Goal: Task Accomplishment & Management: Manage account settings

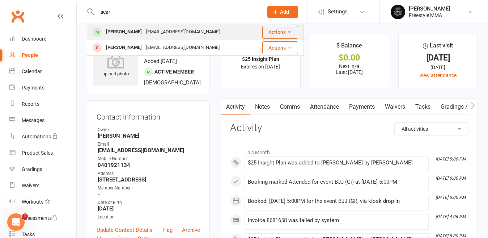
type input "sear"
click at [160, 30] on div "[EMAIL_ADDRESS][DOMAIN_NAME]" at bounding box center [183, 32] width 78 height 10
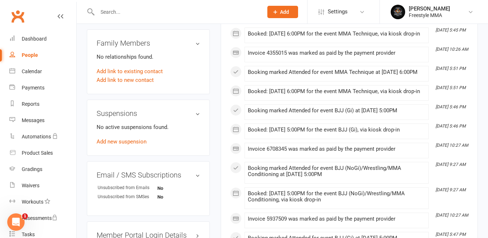
scroll to position [362, 0]
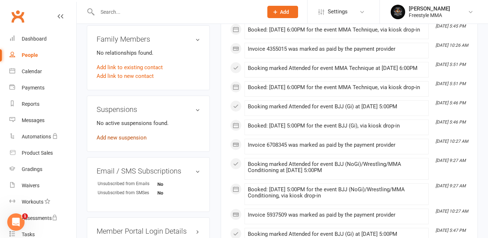
click at [108, 136] on link "Add new suspension" at bounding box center [122, 137] width 50 height 7
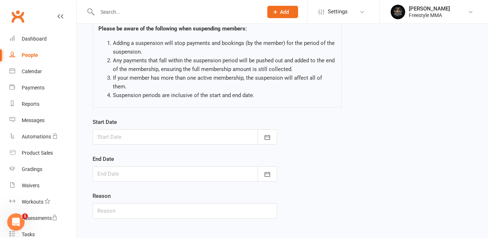
scroll to position [89, 0]
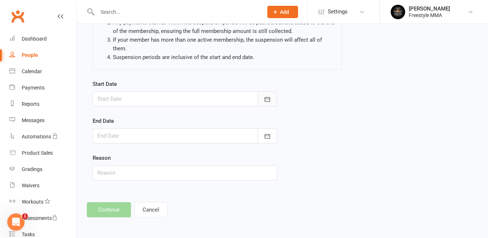
click at [270, 106] on button "button" at bounding box center [268, 98] width 20 height 15
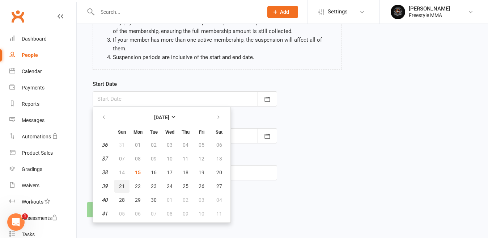
click at [120, 185] on span "21" at bounding box center [122, 186] width 6 height 6
type input "[DATE]"
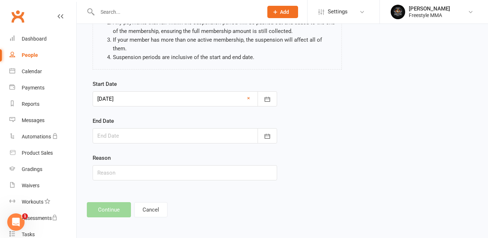
click at [129, 130] on div at bounding box center [185, 135] width 184 height 15
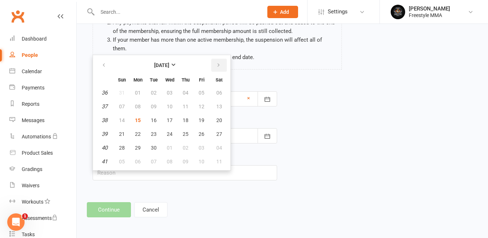
click at [217, 64] on icon "button" at bounding box center [218, 65] width 5 height 6
click at [106, 69] on button "button" at bounding box center [105, 65] width 16 height 13
click at [219, 64] on icon "button" at bounding box center [218, 65] width 5 height 6
click at [120, 108] on span "05" at bounding box center [122, 106] width 6 height 6
type input "[DATE]"
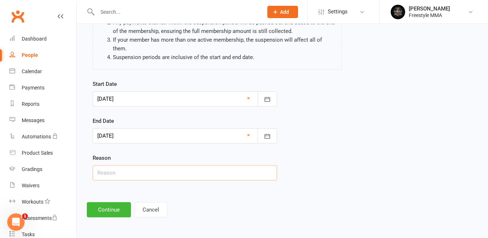
click at [128, 173] on input "text" at bounding box center [185, 172] width 184 height 15
click at [109, 212] on button "Continue" at bounding box center [109, 209] width 44 height 15
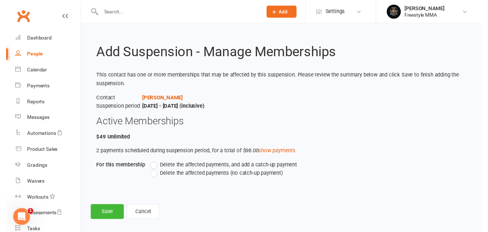
scroll to position [7, 0]
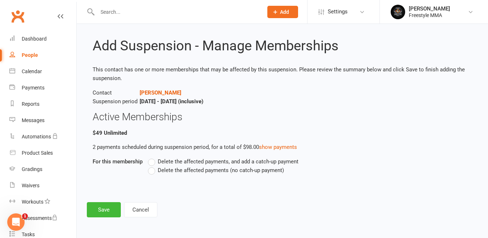
click at [154, 171] on label "Delete the affected payments (no catch-up payment)" at bounding box center [216, 170] width 136 height 9
click at [153, 166] on input "Delete the affected payments (no catch-up payment)" at bounding box center [150, 166] width 5 height 0
click at [94, 208] on button "Save" at bounding box center [104, 209] width 34 height 15
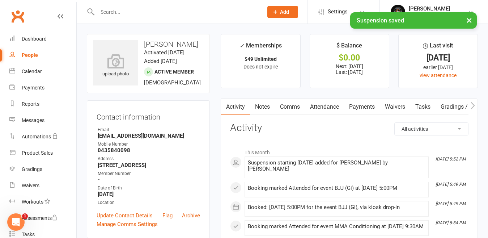
click at [27, 12] on div "× Suspension saved" at bounding box center [239, 12] width 479 height 0
click at [30, 40] on div "Dashboard" at bounding box center [34, 39] width 25 height 6
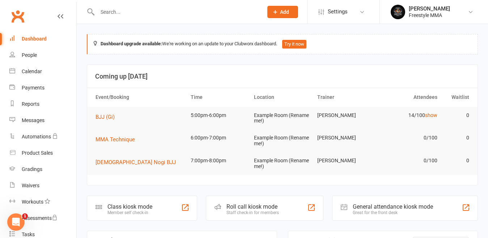
click at [136, 8] on input "text" at bounding box center [176, 12] width 163 height 10
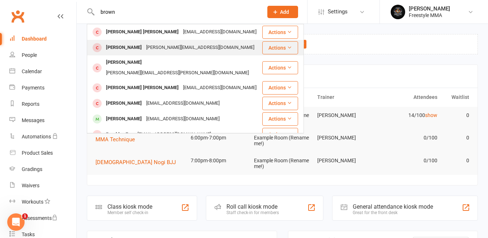
type input "brown"
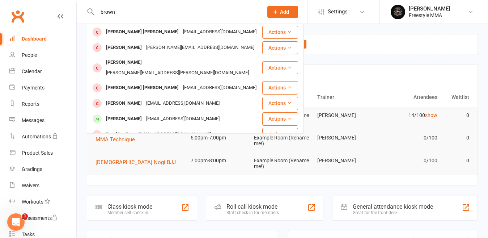
click at [147, 48] on div "[PERSON_NAME][EMAIL_ADDRESS][DOMAIN_NAME]" at bounding box center [200, 47] width 112 height 10
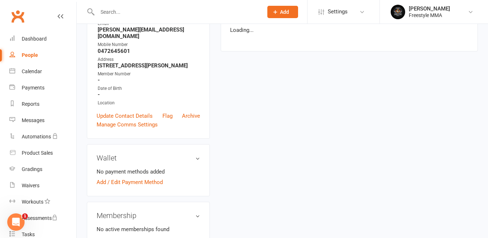
scroll to position [140, 0]
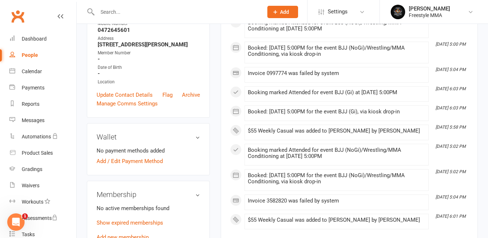
click at [137, 226] on div "No active memberships found Show expired memberships Add new membership" at bounding box center [148, 223] width 103 height 38
click at [137, 234] on link "Add new membership" at bounding box center [123, 237] width 52 height 7
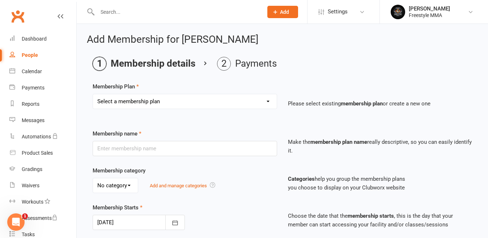
click at [142, 97] on select "Select a membership plan Create new Membership Plan $49 Unlimited $55 Weekly Ca…" at bounding box center [185, 101] width 184 height 14
select select "2"
click at [93, 94] on select "Select a membership plan Create new Membership Plan $49 Unlimited $55 Weekly Ca…" at bounding box center [185, 101] width 184 height 14
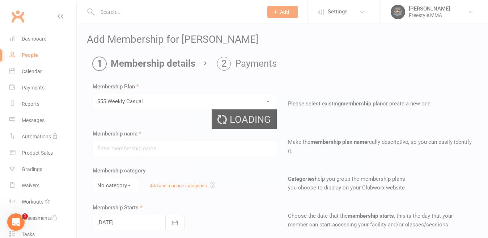
type input "$55 Weekly Casual"
type input "7"
select select "0"
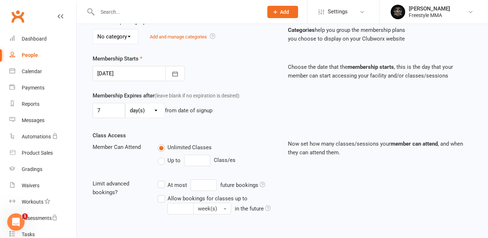
scroll to position [217, 0]
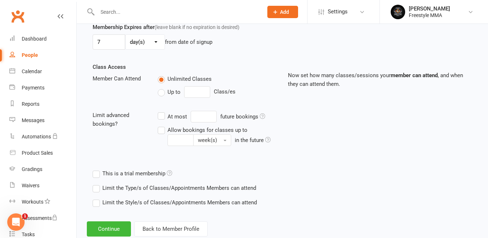
click at [112, 220] on div "Add Membership for [PERSON_NAME] Membership details Payments Membership Plan Se…" at bounding box center [282, 27] width 411 height 440
click at [119, 229] on button "Continue" at bounding box center [109, 228] width 44 height 15
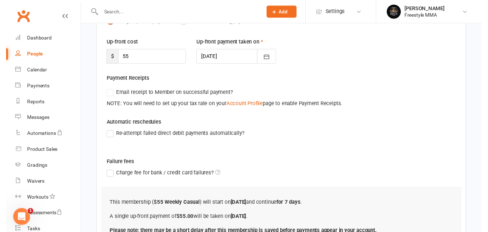
scroll to position [156, 0]
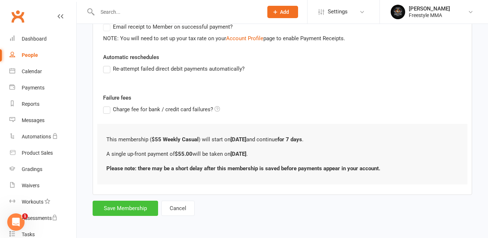
drag, startPoint x: 136, startPoint y: 204, endPoint x: 134, endPoint y: 196, distance: 8.2
click at [136, 203] on button "Save Membership" at bounding box center [125, 207] width 65 height 15
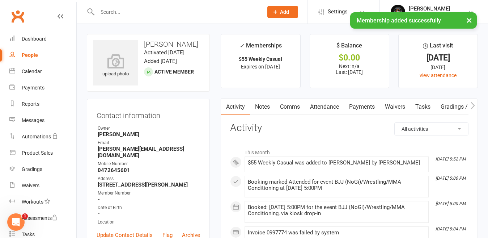
click at [33, 50] on link "People" at bounding box center [42, 55] width 67 height 16
select select "50"
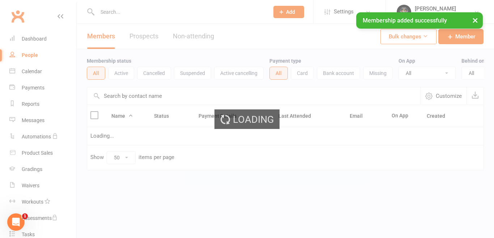
click at [25, 42] on div "Loading" at bounding box center [247, 119] width 494 height 238
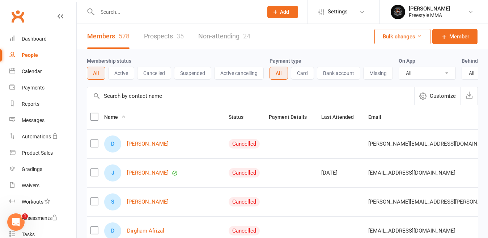
click at [164, 14] on input "text" at bounding box center [176, 12] width 163 height 10
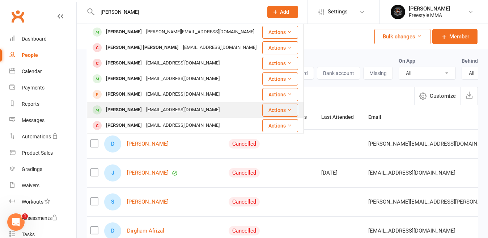
type input "[PERSON_NAME]"
click at [154, 110] on div "[EMAIL_ADDRESS][DOMAIN_NAME]" at bounding box center [183, 110] width 78 height 10
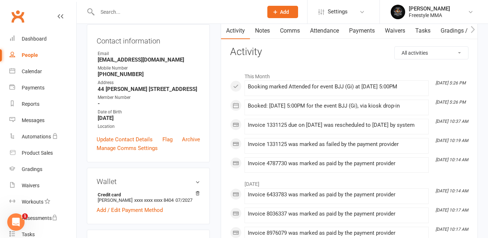
scroll to position [72, 0]
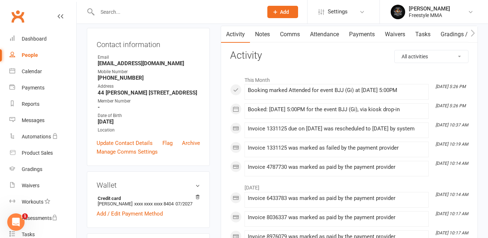
click at [357, 30] on link "Payments" at bounding box center [362, 34] width 36 height 17
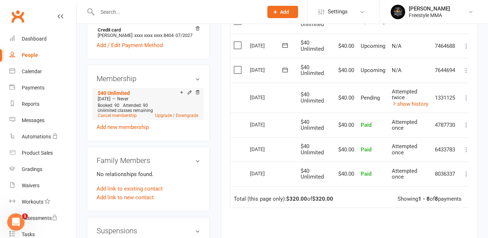
scroll to position [253, 0]
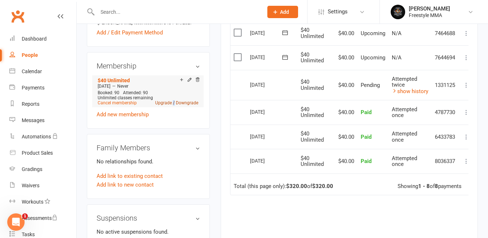
click at [174, 105] on link "Upgrade / Downgrade" at bounding box center [176, 102] width 43 height 5
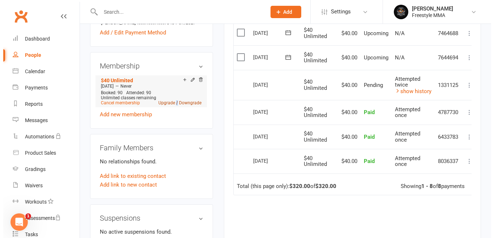
scroll to position [245, 0]
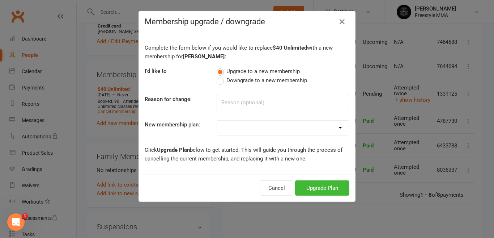
click at [226, 81] on span "Downgrade to a new membership" at bounding box center [266, 80] width 81 height 8
click at [221, 76] on input "Downgrade to a new membership" at bounding box center [219, 76] width 5 height 0
click at [297, 187] on button "Downgrade Plan" at bounding box center [318, 187] width 61 height 15
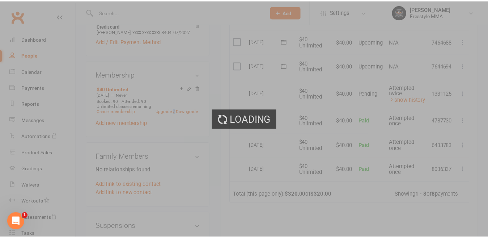
scroll to position [253, 0]
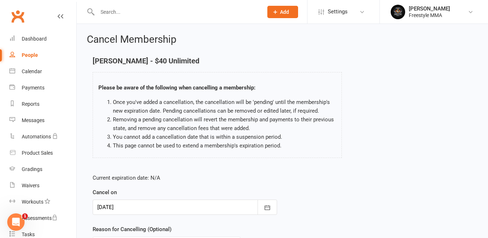
scroll to position [72, 0]
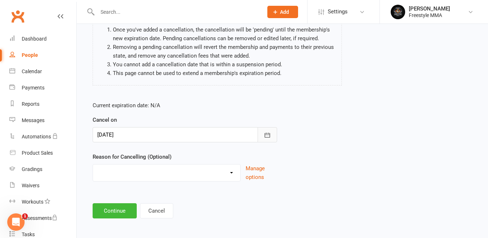
click at [269, 136] on icon "button" at bounding box center [267, 134] width 7 height 7
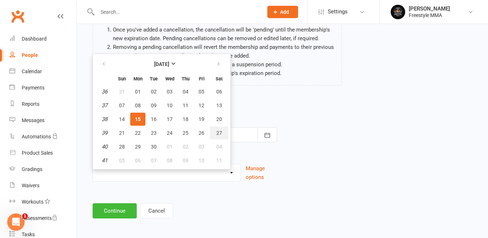
click at [219, 133] on span "27" at bounding box center [219, 133] width 6 height 6
type input "[DATE]"
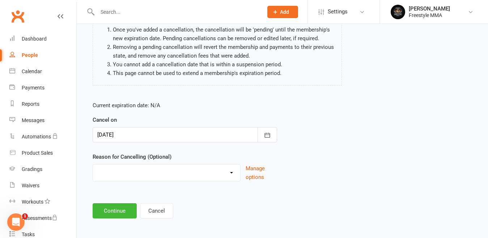
click at [324, 162] on div "Current expiration date: N/A Cancel on [DATE] [DATE] Sun Mon Tue Wed Thu Fri Sa…" at bounding box center [282, 143] width 390 height 96
click at [217, 176] on select "Holiday Injury Other reason" at bounding box center [166, 171] width 147 height 14
click at [188, 173] on select "Holiday Injury Other reason" at bounding box center [166, 171] width 147 height 14
click at [184, 168] on select "Holiday Injury Other reason" at bounding box center [166, 171] width 147 height 14
click at [107, 173] on select "Holiday Injury Other reason" at bounding box center [166, 171] width 147 height 14
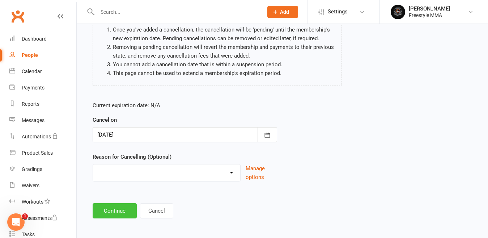
click at [115, 212] on button "Continue" at bounding box center [115, 210] width 44 height 15
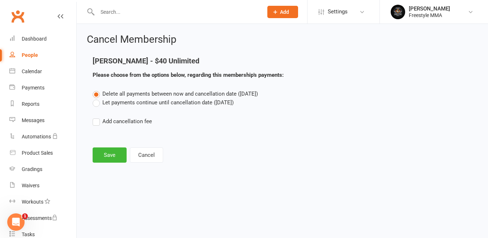
scroll to position [0, 0]
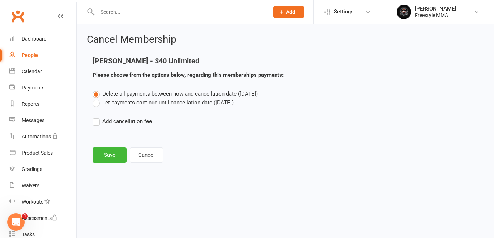
click at [184, 106] on label "Let payments continue until cancellation date ([DATE])" at bounding box center [163, 102] width 141 height 9
click at [97, 98] on input "Let payments continue until cancellation date ([DATE])" at bounding box center [95, 98] width 5 height 0
click at [101, 152] on button "Save" at bounding box center [110, 154] width 34 height 15
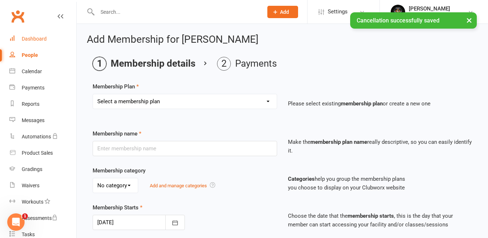
click at [34, 38] on div "Dashboard" at bounding box center [34, 39] width 25 height 6
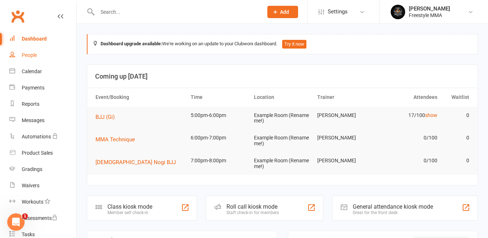
drag, startPoint x: 26, startPoint y: 60, endPoint x: 29, endPoint y: 57, distance: 3.8
click at [26, 60] on link "People" at bounding box center [42, 55] width 67 height 16
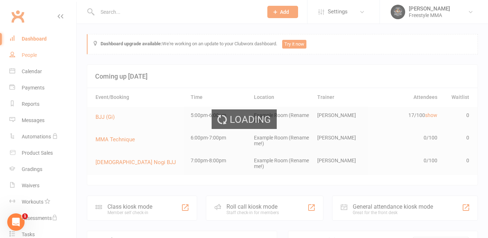
select select "50"
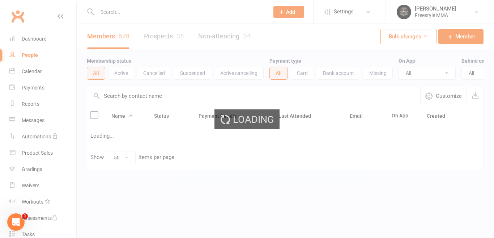
click at [58, 18] on icon at bounding box center [61, 16] width 6 height 6
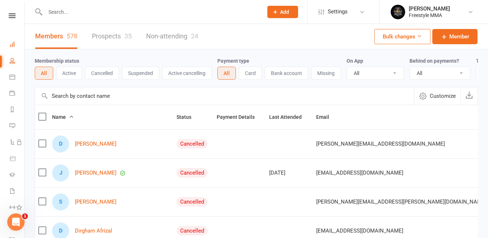
click at [15, 50] on link "Dashboard" at bounding box center [16, 45] width 15 height 16
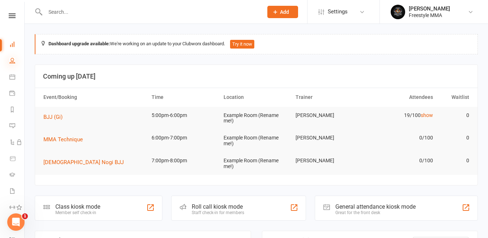
click at [15, 59] on icon at bounding box center [12, 61] width 6 height 6
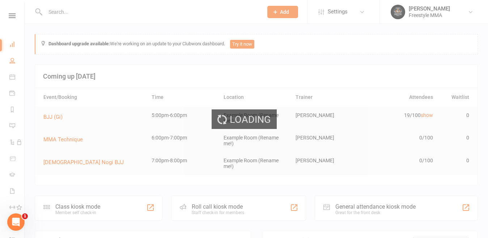
select select "50"
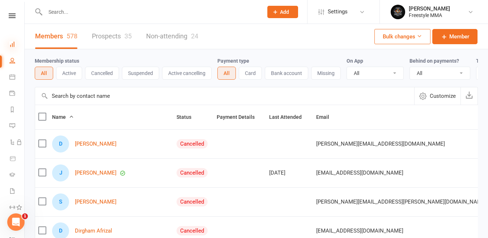
click at [12, 43] on icon at bounding box center [12, 44] width 6 height 6
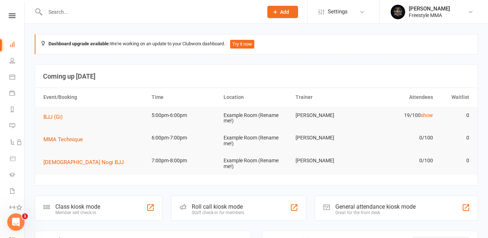
click at [7, 12] on nav "Clubworx Dashboard People Calendar Payments Reports Messages Automations Produc…" at bounding box center [12, 121] width 25 height 238
click at [9, 15] on icon at bounding box center [12, 15] width 7 height 5
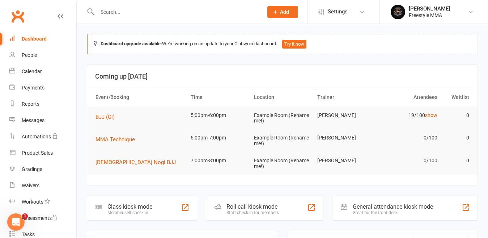
click at [109, 13] on input "text" at bounding box center [176, 12] width 163 height 10
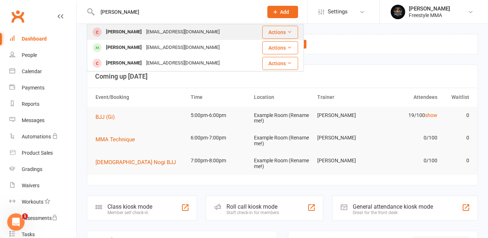
type input "[PERSON_NAME]"
click at [151, 31] on div "[EMAIL_ADDRESS][DOMAIN_NAME]" at bounding box center [183, 32] width 78 height 10
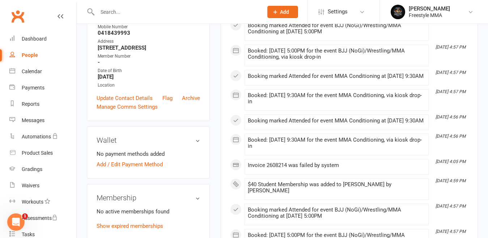
scroll to position [181, 0]
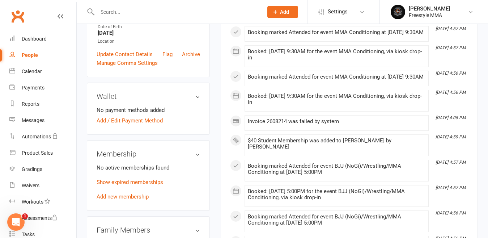
click at [119, 203] on div "Membership No active memberships found Show expired memberships Add new members…" at bounding box center [148, 175] width 123 height 71
click at [119, 198] on link "Add new membership" at bounding box center [123, 196] width 52 height 7
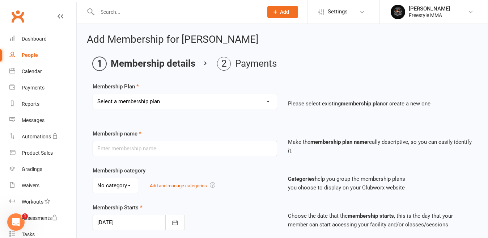
click at [150, 100] on select "Select a membership plan Create new Membership Plan $49 Unlimited $55 Weekly Ca…" at bounding box center [185, 101] width 184 height 14
select select "6"
click at [93, 94] on select "Select a membership plan Create new Membership Plan $49 Unlimited $55 Weekly Ca…" at bounding box center [185, 101] width 184 height 14
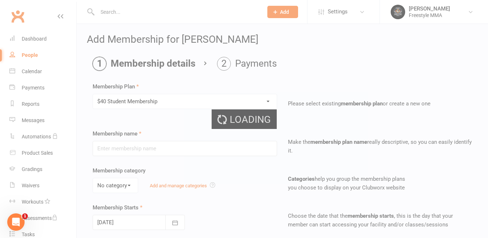
type input "$40 Student Membership"
type input "7"
select select "0"
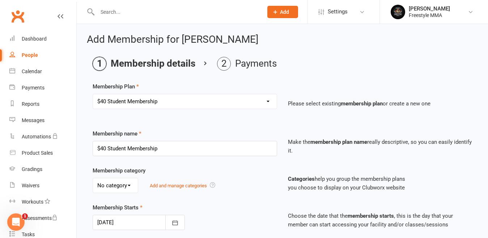
click at [124, 109] on div "Select a membership plan Create new Membership Plan $49 Unlimited $55 Weekly Ca…" at bounding box center [185, 101] width 184 height 15
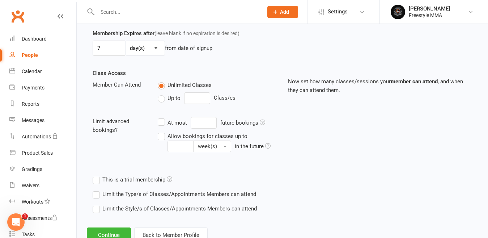
scroll to position [217, 0]
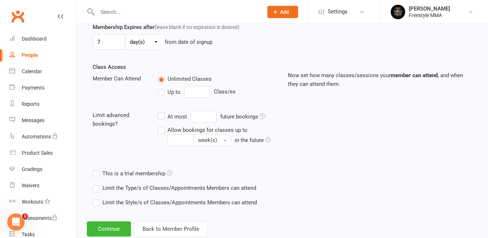
click at [116, 208] on div "Limit the Style/s of Classes/Appointments Members can attend Select Styles BJJ …" at bounding box center [231, 202] width 288 height 14
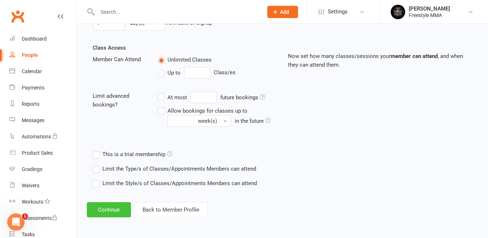
click at [101, 213] on button "Continue" at bounding box center [109, 209] width 44 height 15
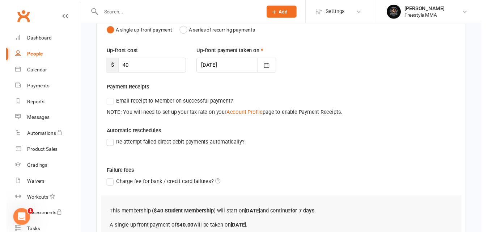
scroll to position [156, 0]
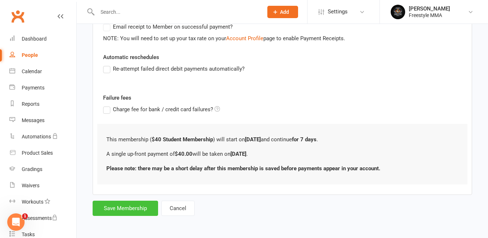
click at [106, 209] on button "Save Membership" at bounding box center [125, 207] width 65 height 15
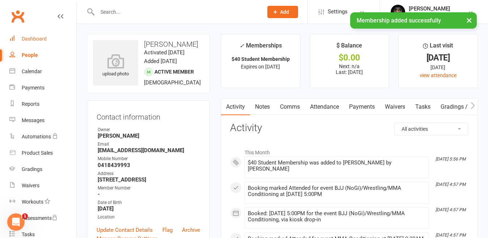
click at [34, 38] on div "Dashboard" at bounding box center [34, 39] width 25 height 6
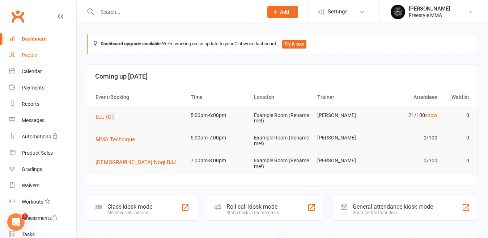
click at [34, 59] on link "People" at bounding box center [42, 55] width 67 height 16
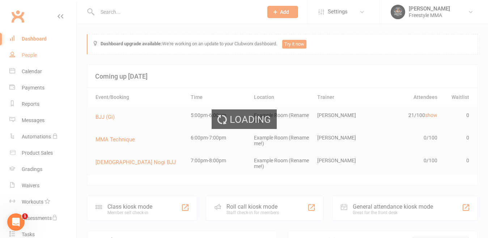
select select "50"
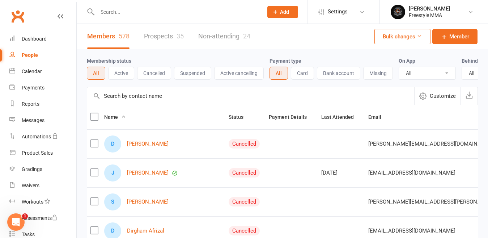
click at [119, 9] on input "text" at bounding box center [176, 12] width 163 height 10
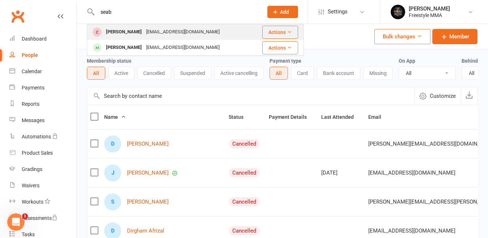
type input "seab"
click at [133, 36] on div "[PERSON_NAME]" at bounding box center [124, 32] width 40 height 10
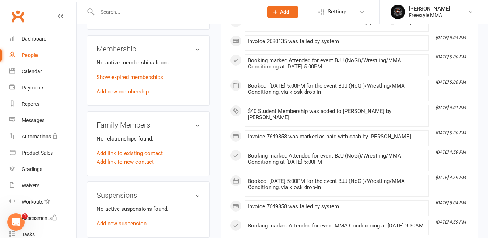
scroll to position [289, 0]
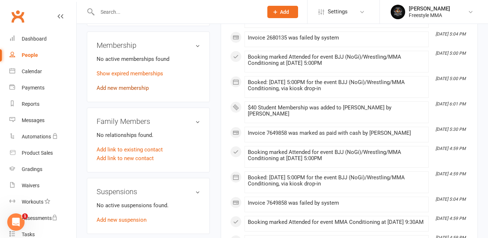
click at [121, 90] on link "Add new membership" at bounding box center [123, 88] width 52 height 7
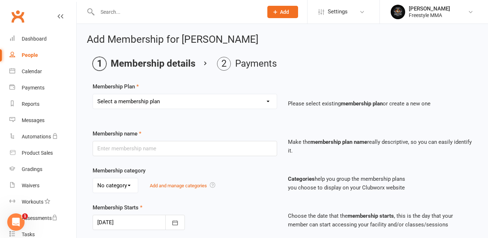
click at [147, 99] on select "Select a membership plan Create new Membership Plan $49 Unlimited $55 Weekly Ca…" at bounding box center [185, 101] width 184 height 14
select select "6"
click at [93, 94] on select "Select a membership plan Create new Membership Plan $49 Unlimited $55 Weekly Ca…" at bounding box center [185, 101] width 184 height 14
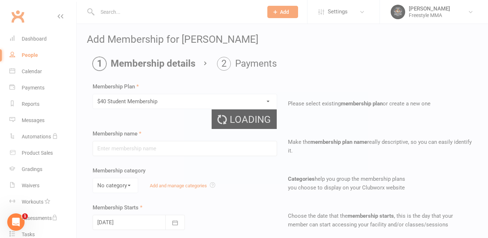
type input "$40 Student Membership"
type input "7"
select select "0"
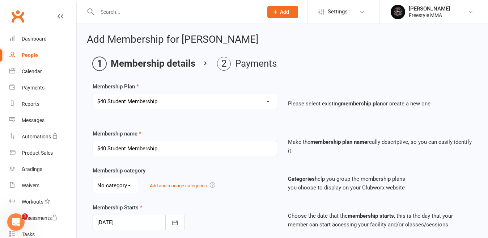
click at [127, 118] on div "Select a membership plan Create new Membership Plan $49 Unlimited $55 Weekly Ca…" at bounding box center [184, 106] width 195 height 25
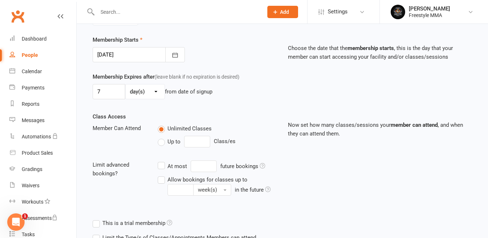
scroll to position [236, 0]
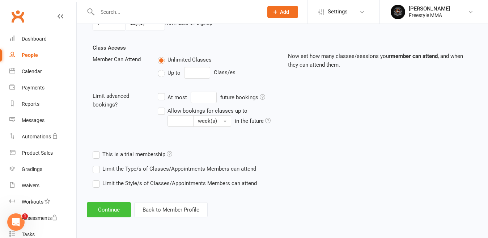
click at [109, 209] on button "Continue" at bounding box center [109, 209] width 44 height 15
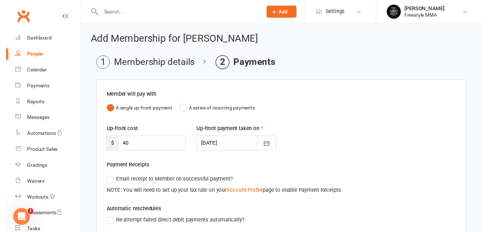
scroll to position [156, 0]
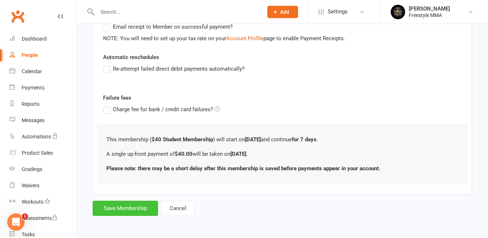
click at [126, 204] on button "Save Membership" at bounding box center [125, 207] width 65 height 15
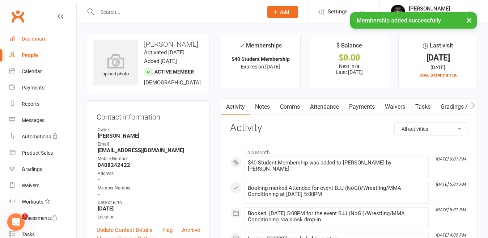
click at [29, 37] on div "Dashboard" at bounding box center [34, 39] width 25 height 6
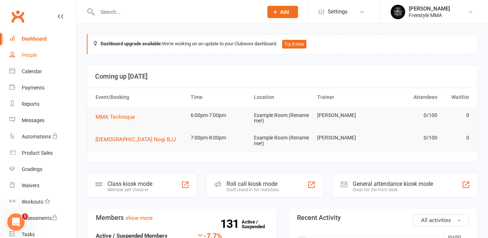
click at [32, 63] on link "People" at bounding box center [42, 55] width 67 height 16
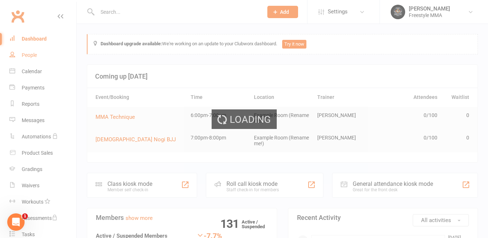
select select "50"
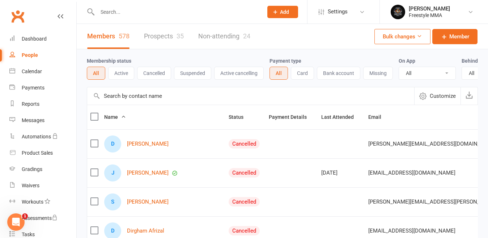
click at [133, 10] on input "text" at bounding box center [176, 12] width 163 height 10
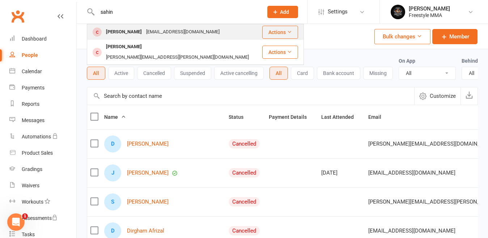
type input "sahin"
click at [144, 30] on div "[EMAIL_ADDRESS][DOMAIN_NAME]" at bounding box center [183, 32] width 78 height 10
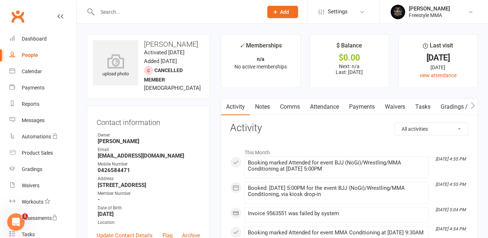
click at [370, 111] on link "Payments" at bounding box center [362, 106] width 36 height 17
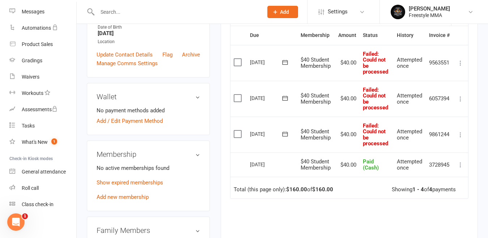
scroll to position [181, 0]
click at [136, 200] on link "Add new membership" at bounding box center [123, 196] width 52 height 7
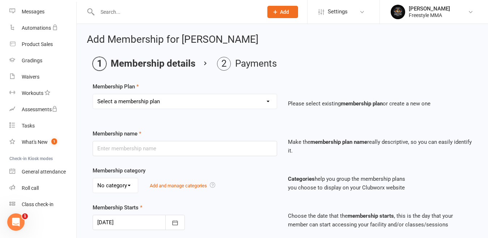
click at [137, 103] on select "Select a membership plan Create new Membership Plan $49 Unlimited $55 Weekly Ca…" at bounding box center [185, 101] width 184 height 14
select select "6"
click at [93, 94] on select "Select a membership plan Create new Membership Plan $49 Unlimited $55 Weekly Ca…" at bounding box center [185, 101] width 184 height 14
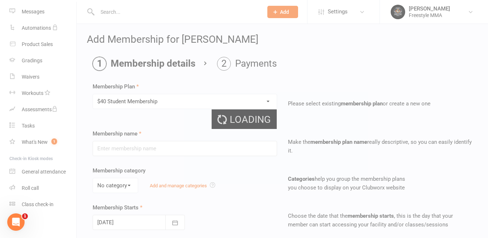
type input "$40 Student Membership"
type input "7"
select select "0"
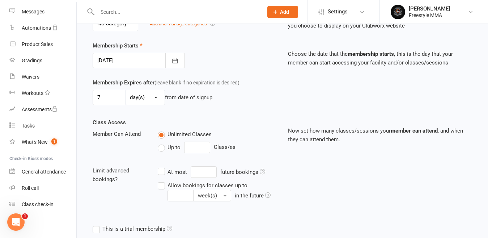
scroll to position [236, 0]
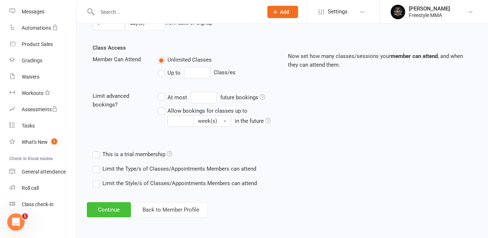
click at [100, 208] on button "Continue" at bounding box center [109, 209] width 44 height 15
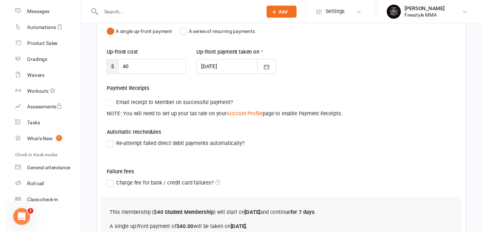
scroll to position [156, 0]
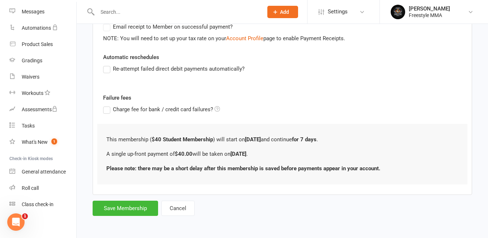
click at [118, 199] on form "Member will pay with A single up-front payment A series of recurring payments U…" at bounding box center [282, 70] width 379 height 290
click at [123, 207] on button "Save Membership" at bounding box center [125, 207] width 65 height 15
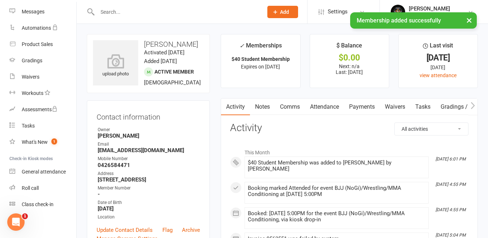
click at [348, 105] on link "Payments" at bounding box center [362, 106] width 36 height 17
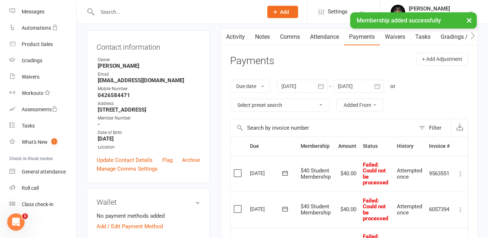
scroll to position [145, 0]
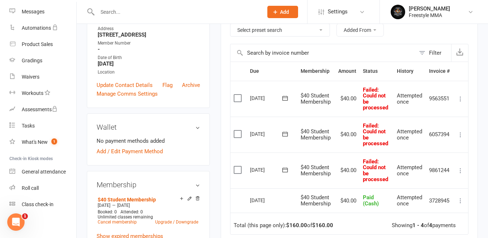
click at [238, 102] on label at bounding box center [239, 97] width 10 height 7
click at [238, 94] on input "checkbox" at bounding box center [236, 94] width 5 height 0
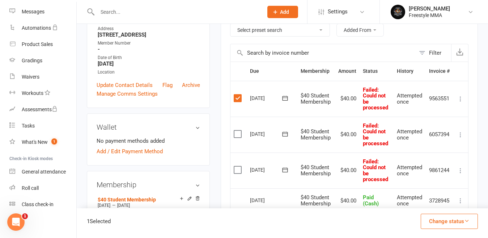
click at [234, 137] on label at bounding box center [239, 133] width 10 height 7
click at [234, 130] on input "checkbox" at bounding box center [236, 130] width 5 height 0
click at [238, 169] on label at bounding box center [239, 169] width 10 height 7
click at [238, 166] on input "checkbox" at bounding box center [236, 166] width 5 height 0
click at [449, 215] on button "Change status" at bounding box center [449, 220] width 57 height 15
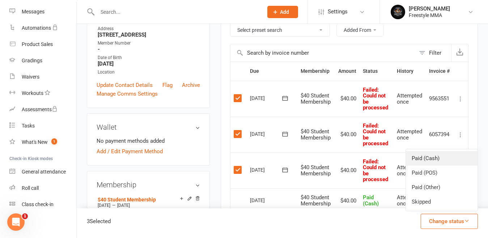
click at [427, 157] on link "Paid (Cash)" at bounding box center [442, 158] width 72 height 14
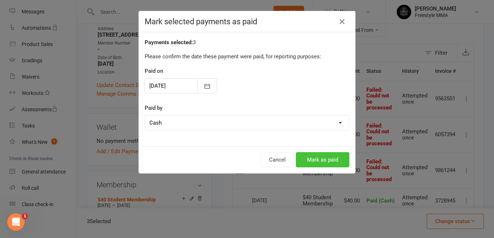
click at [320, 158] on button "Mark as paid" at bounding box center [323, 159] width 54 height 15
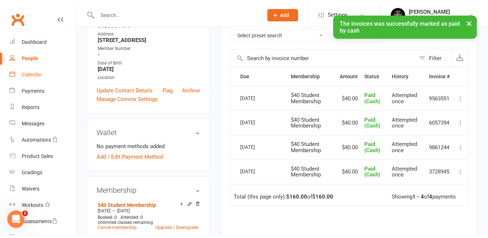
scroll to position [0, 0]
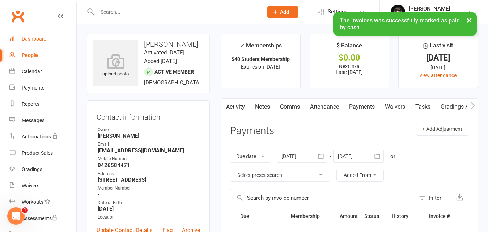
click at [33, 39] on div "Dashboard" at bounding box center [34, 39] width 25 height 6
